Goal: Information Seeking & Learning: Learn about a topic

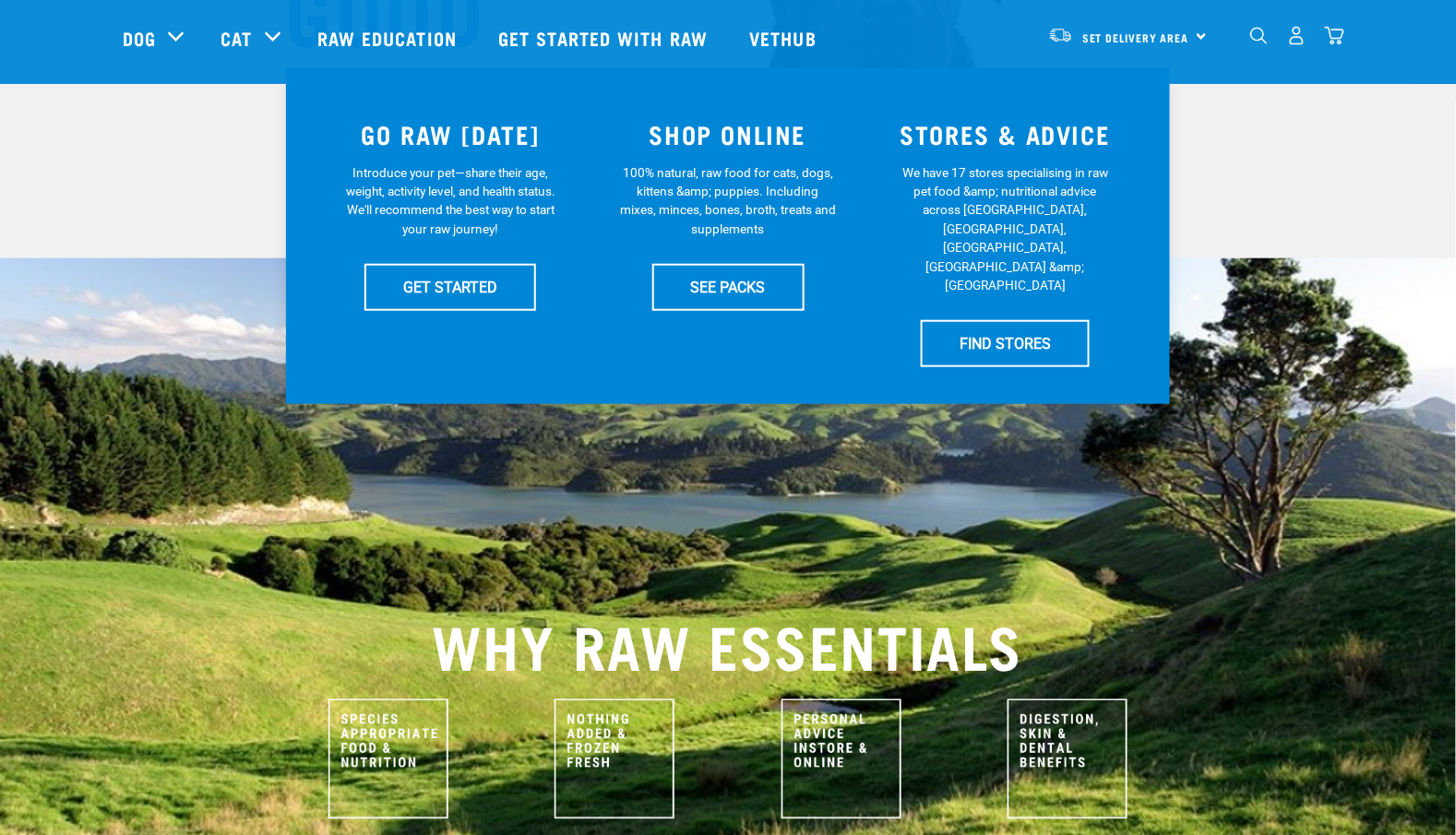
scroll to position [615, 0]
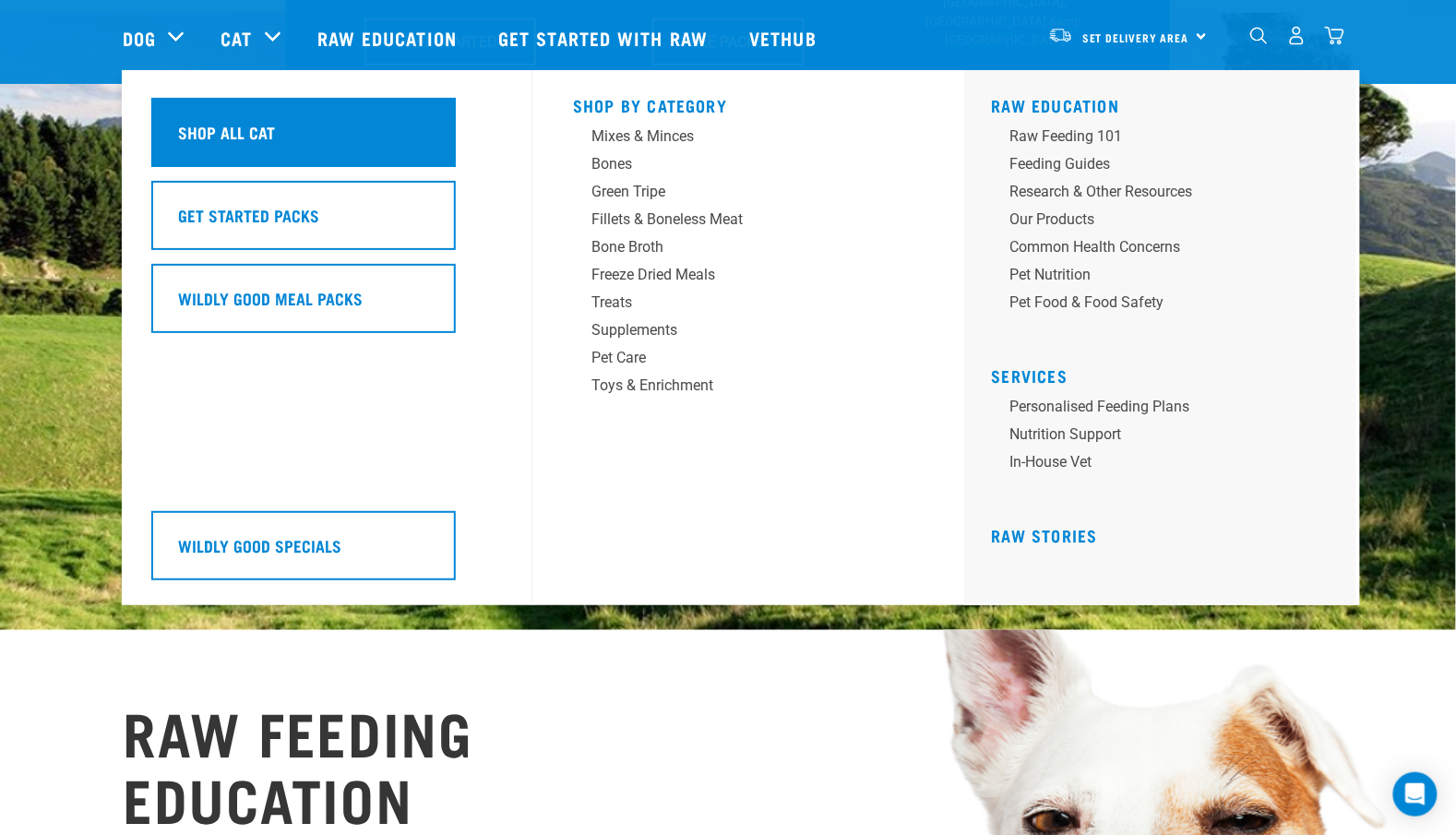
click at [277, 130] on div "Shop All Cat" at bounding box center [304, 132] width 305 height 70
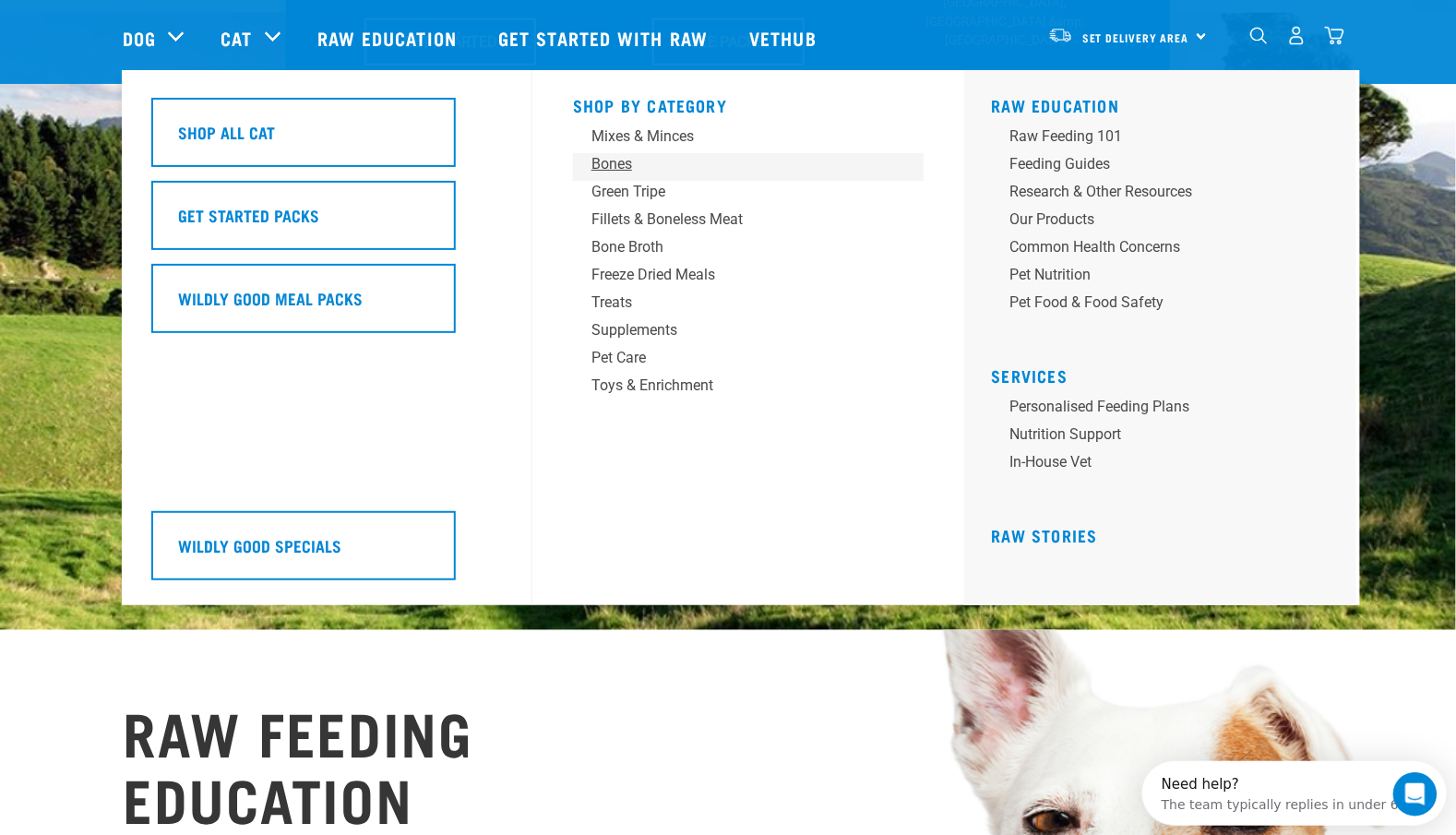
scroll to position [0, 0]
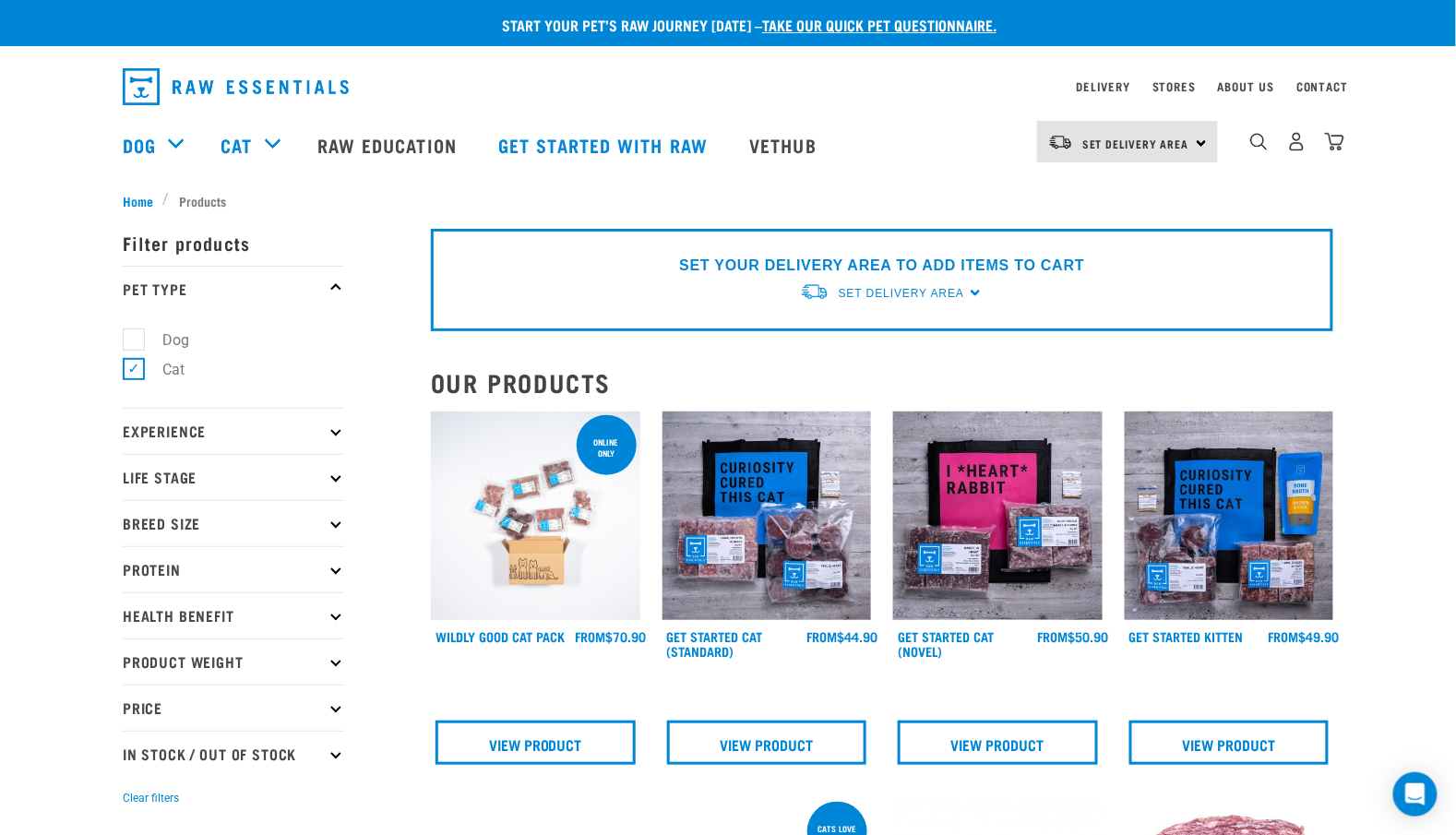
click at [286, 480] on p "Life Stage" at bounding box center [233, 477] width 221 height 46
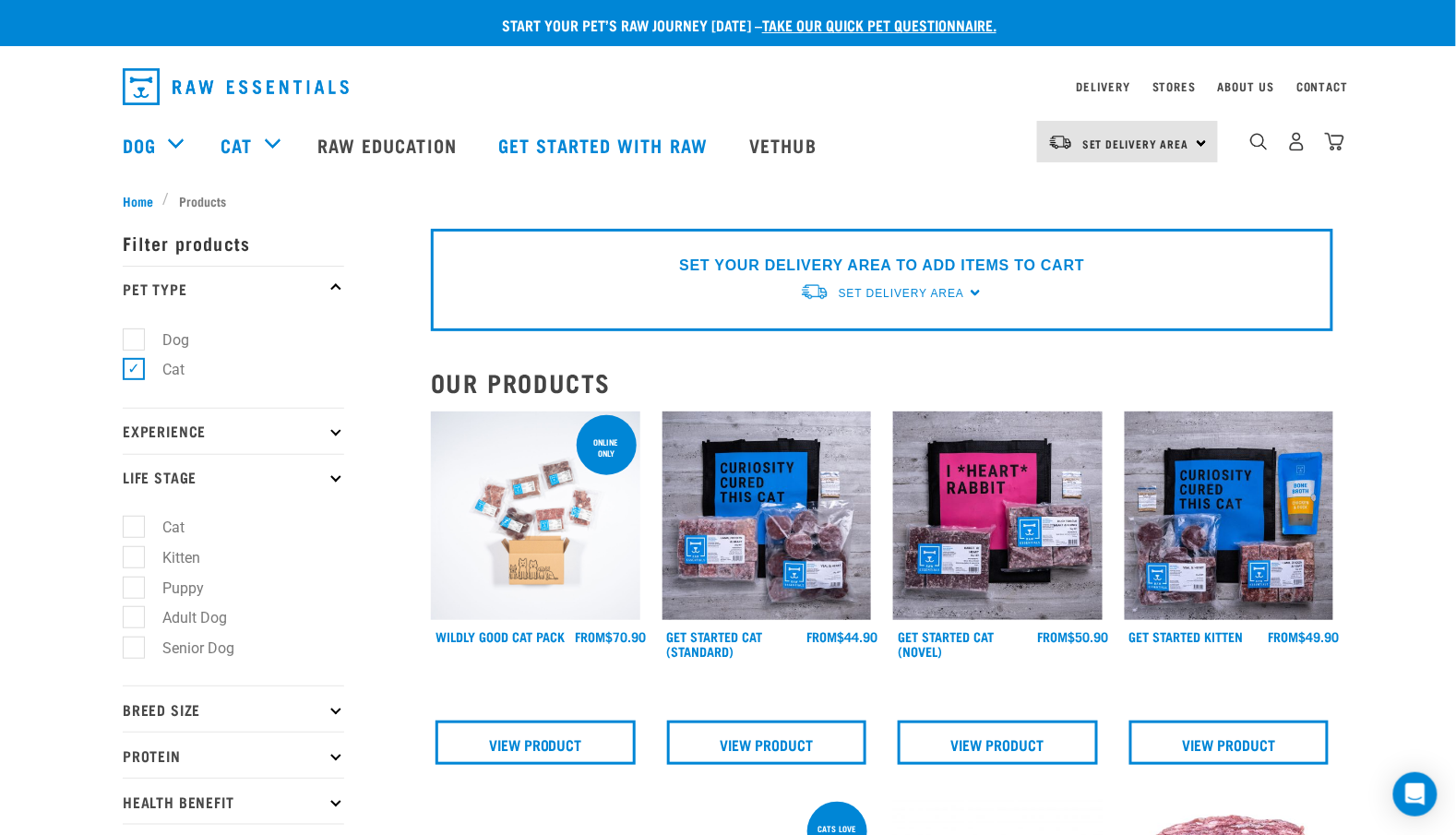
click at [177, 528] on label "Cat" at bounding box center [162, 527] width 59 height 23
click at [135, 528] on input "Cat" at bounding box center [128, 524] width 12 height 12
checkbox input "true"
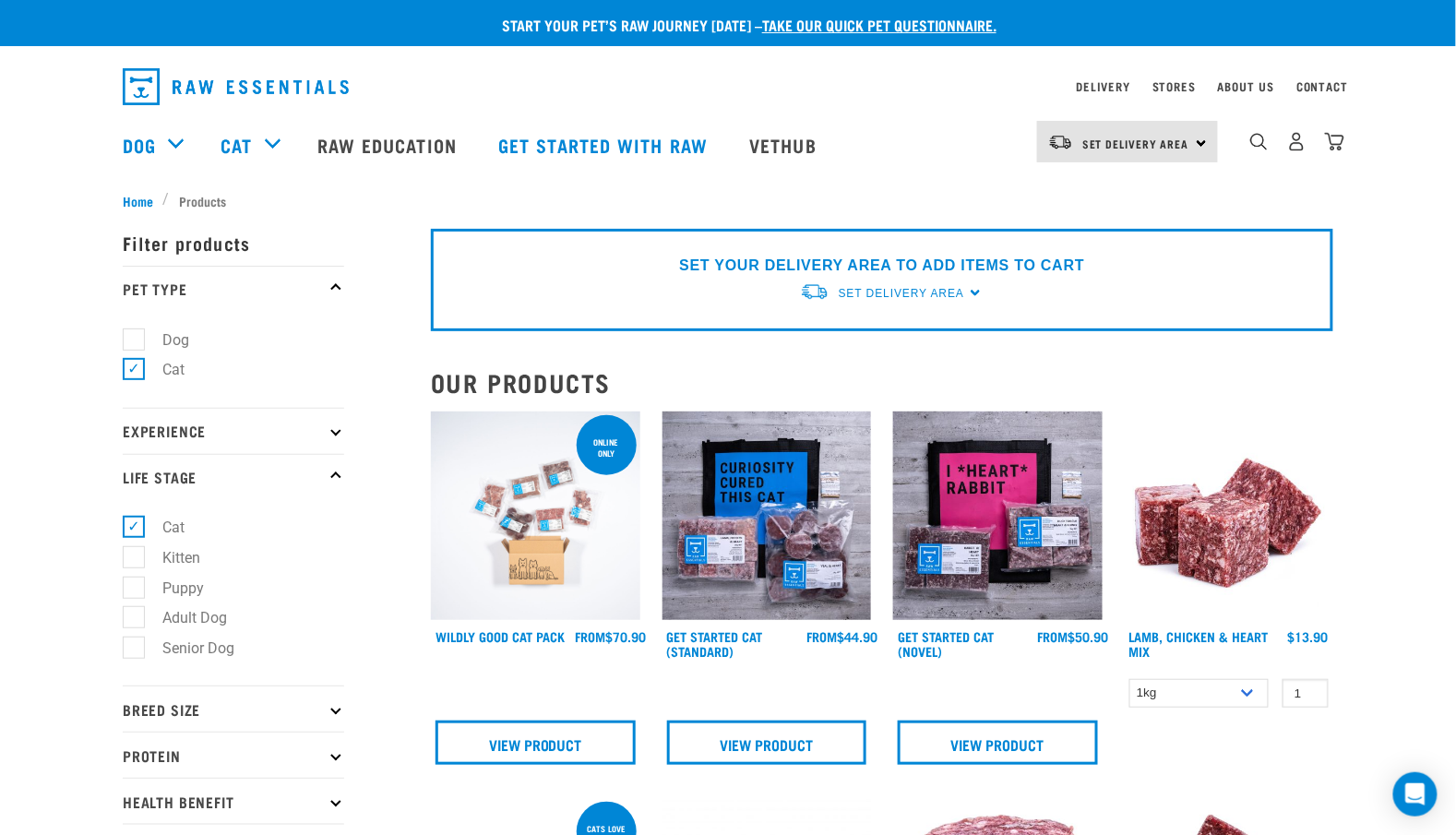
scroll to position [369, 0]
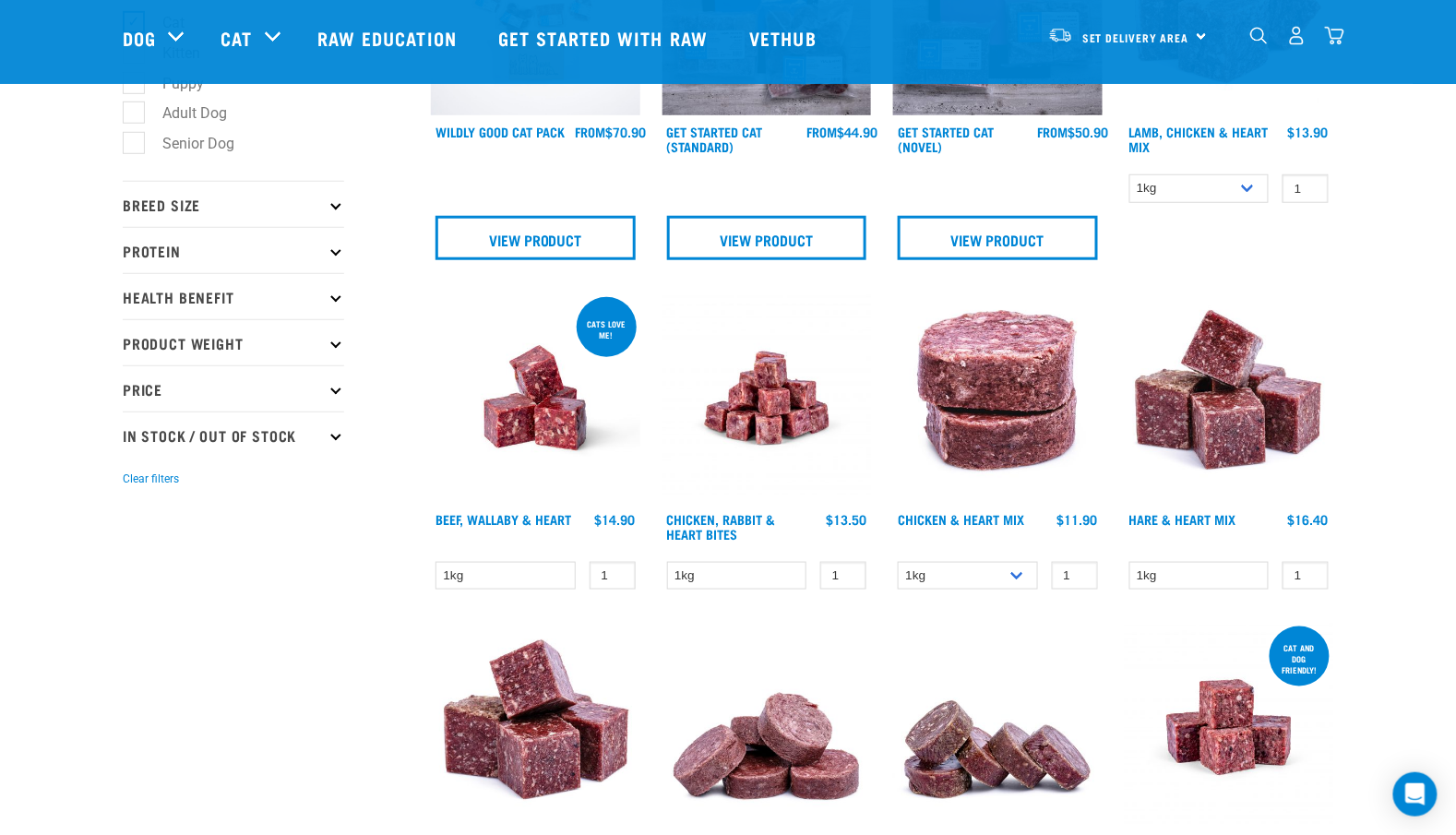
click at [185, 241] on p "Protein" at bounding box center [233, 250] width 221 height 46
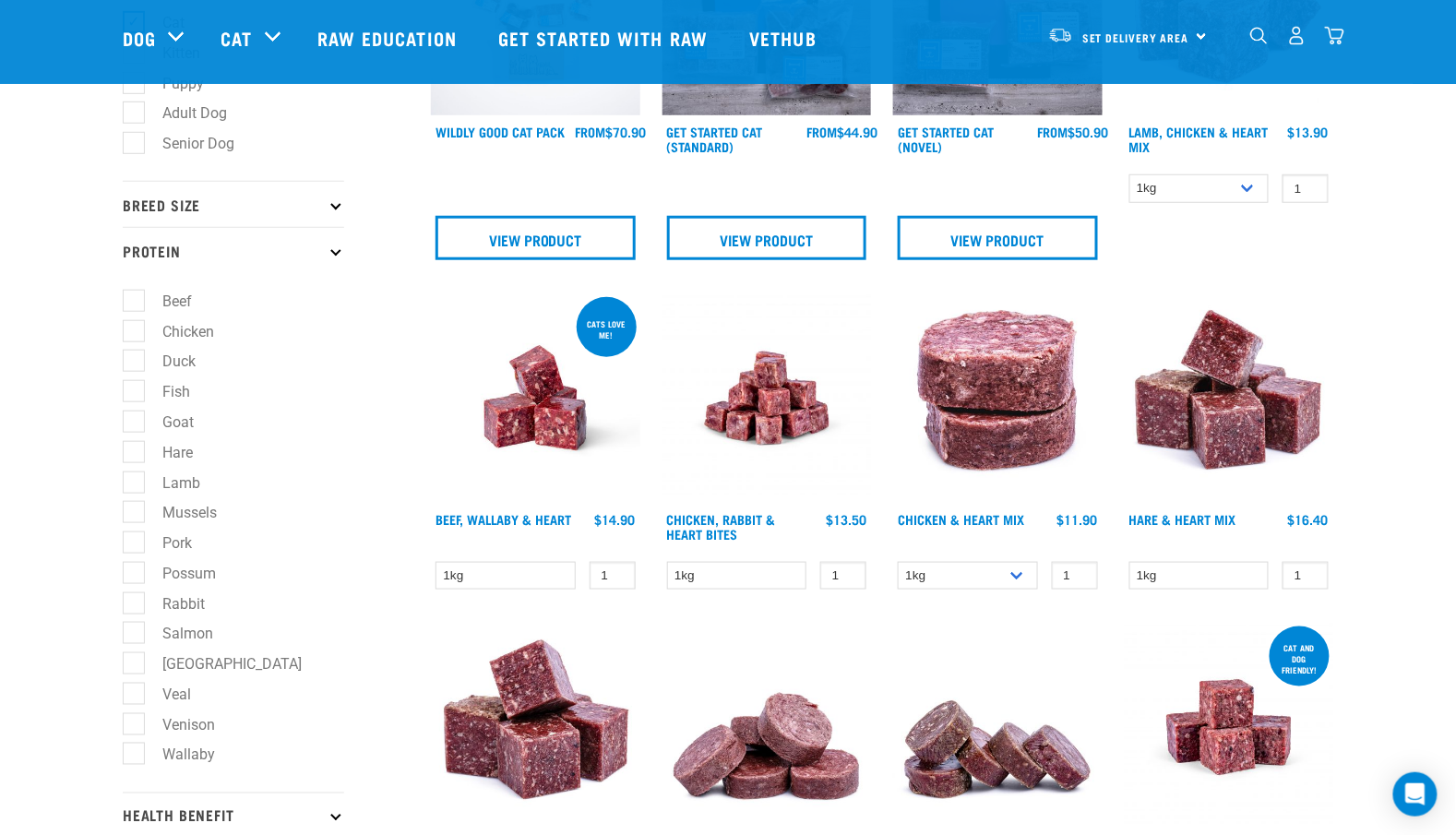
click at [223, 240] on p "Protein" at bounding box center [233, 250] width 221 height 46
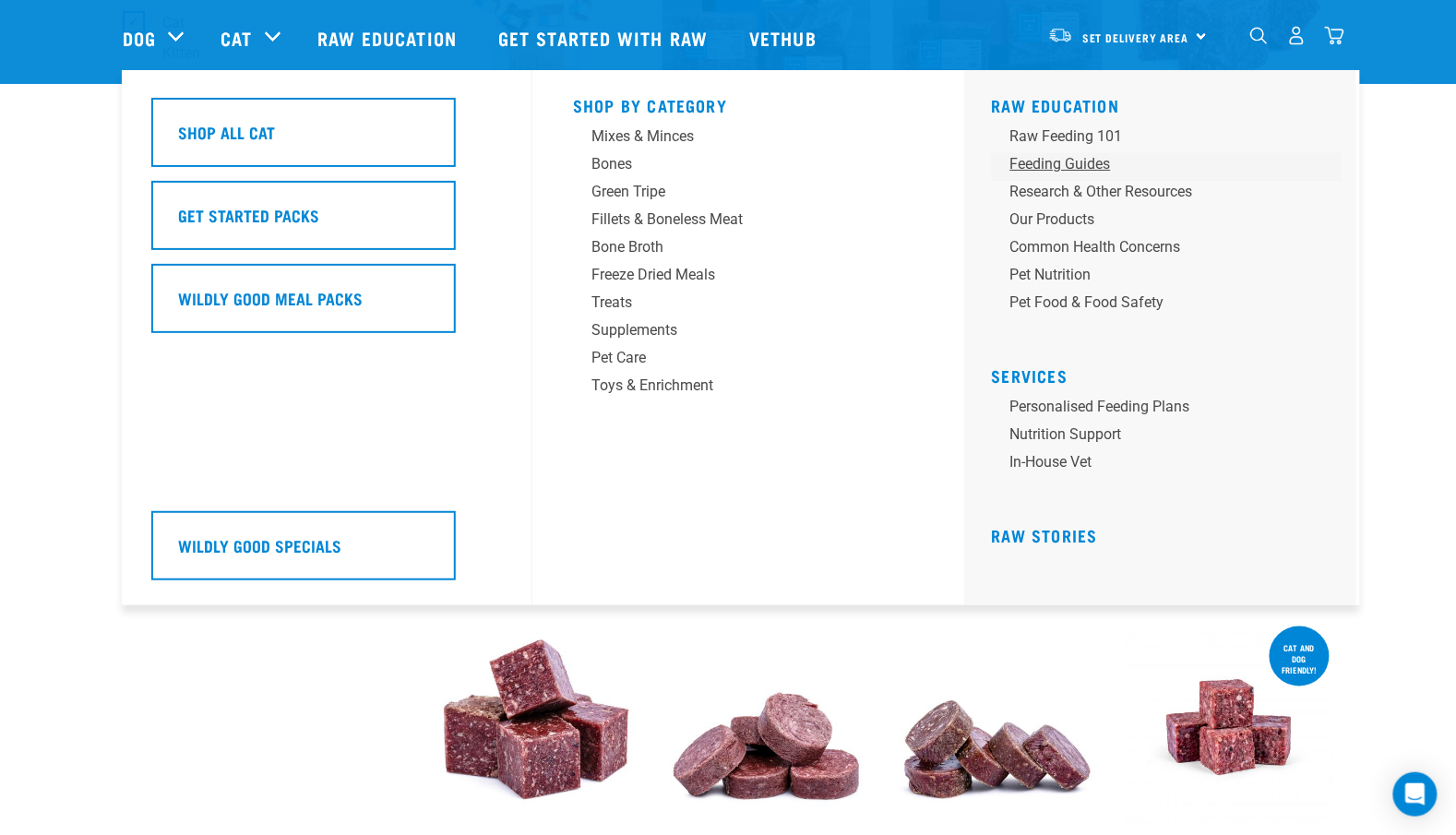
click at [1071, 168] on div "Feeding Guides" at bounding box center [1154, 164] width 288 height 22
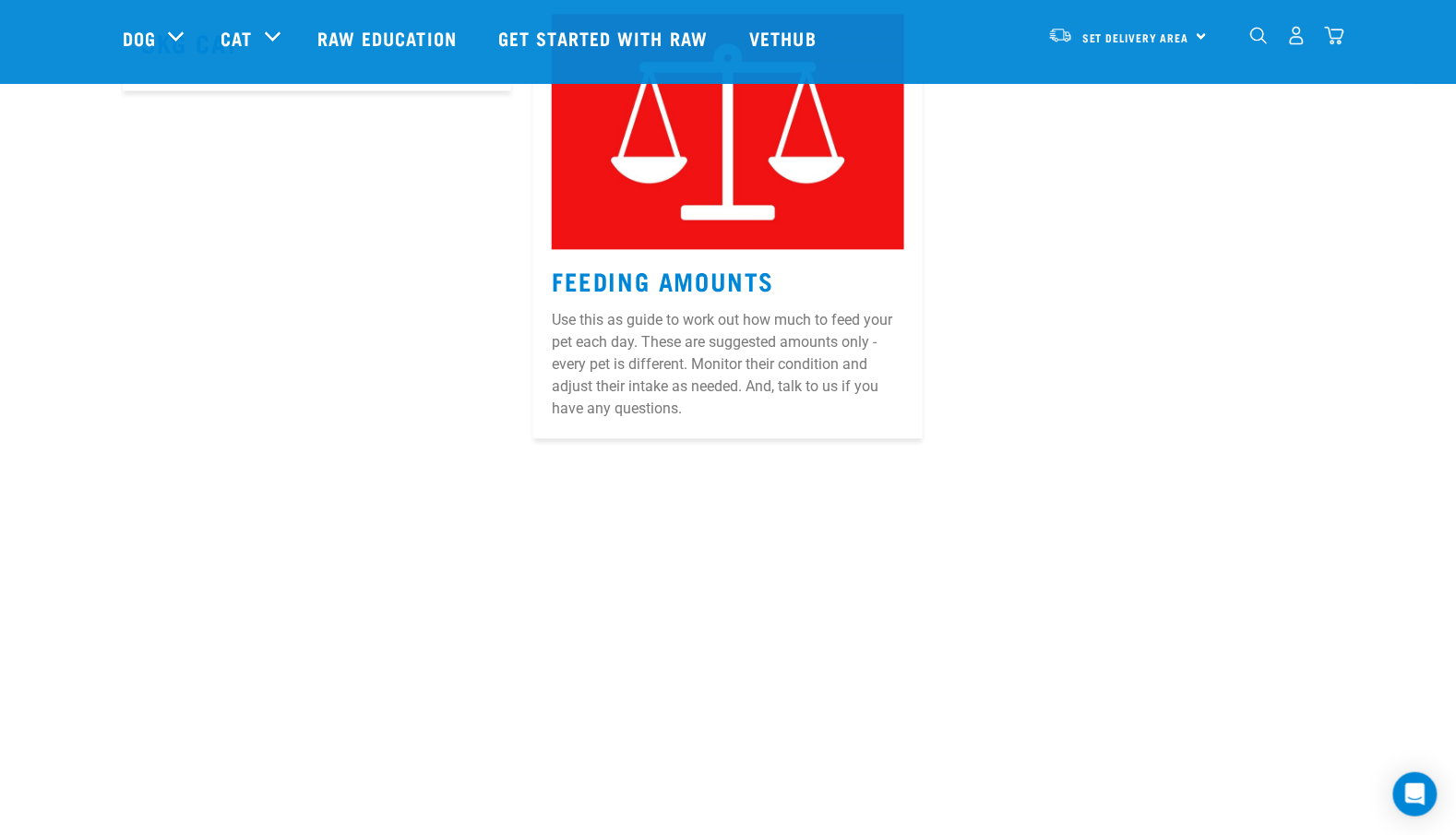
scroll to position [506, 0]
